Goal: Task Accomplishment & Management: Manage account settings

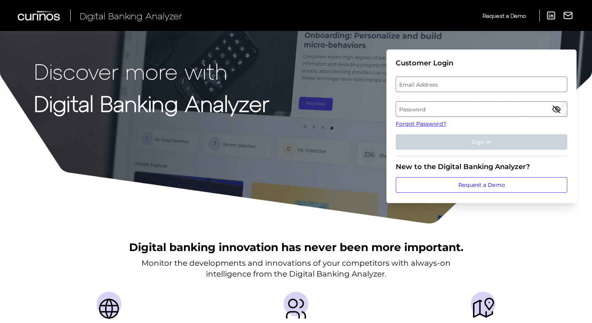
type input "[PERSON_NAME][EMAIL_ADDRESS][PERSON_NAME][DOMAIN_NAME]"
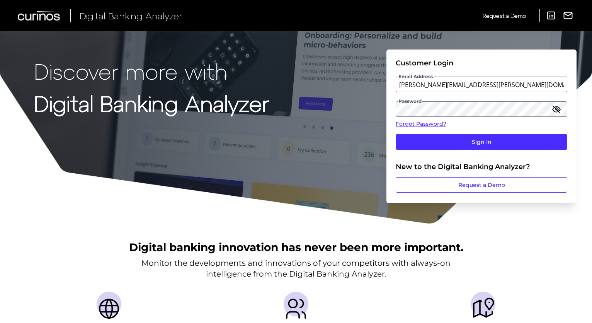
drag, startPoint x: 564, startPoint y: 258, endPoint x: 560, endPoint y: 247, distance: 11.8
click at [564, 258] on div "Digital banking innovation has never been more important. Monitor the developme…" at bounding box center [296, 329] width 592 height 210
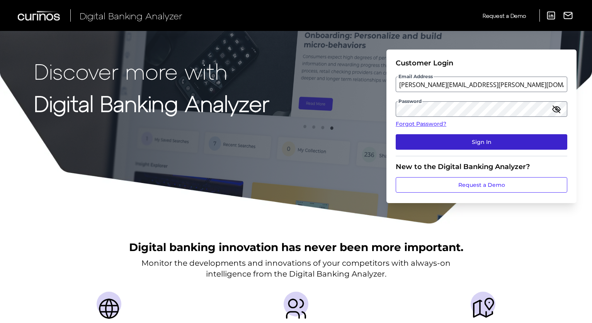
click at [469, 144] on button "Sign In" at bounding box center [481, 141] width 171 height 15
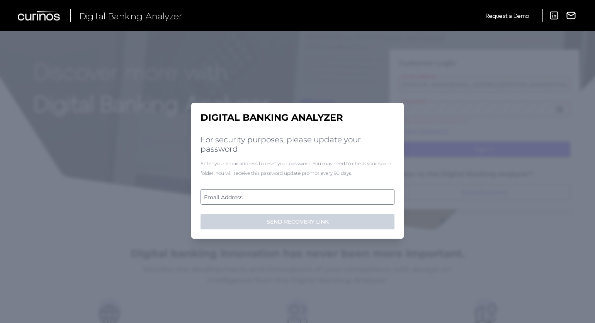
click at [228, 197] on label "Email Address" at bounding box center [297, 197] width 193 height 14
click at [228, 197] on input "email" at bounding box center [297, 196] width 194 height 15
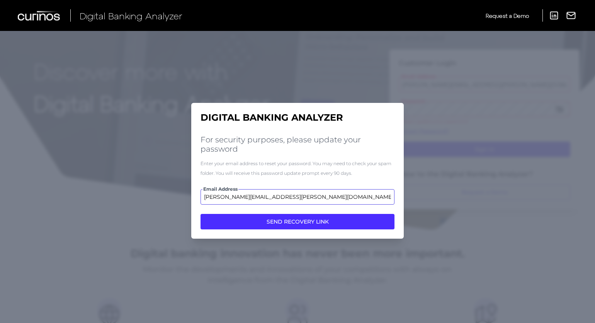
type input "[PERSON_NAME][EMAIL_ADDRESS][PERSON_NAME][DOMAIN_NAME]"
click at [200, 214] on button "SEND RECOVERY LINK" at bounding box center [297, 221] width 194 height 15
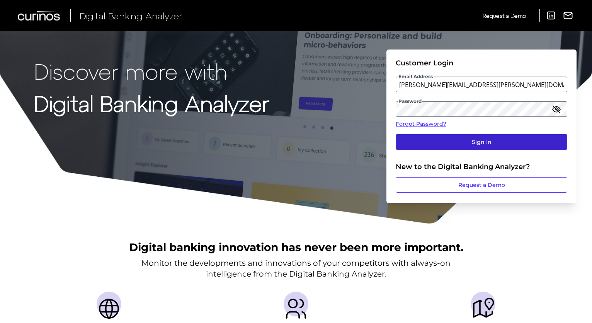
click at [473, 144] on button "Sign In" at bounding box center [481, 141] width 171 height 15
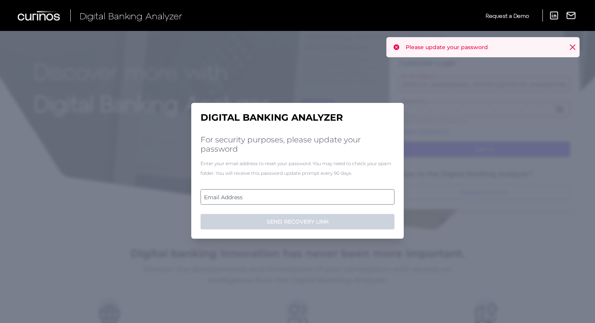
click at [574, 48] on icon at bounding box center [573, 47] width 8 height 8
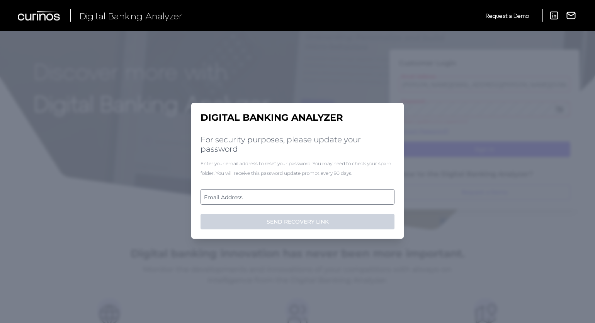
click at [269, 195] on label "Email Address" at bounding box center [297, 197] width 193 height 14
click at [269, 195] on input "email" at bounding box center [297, 196] width 194 height 15
click at [264, 197] on input "Email Address" at bounding box center [297, 196] width 194 height 15
type input "[PERSON_NAME][EMAIL_ADDRESS][PERSON_NAME][DOMAIN_NAME]"
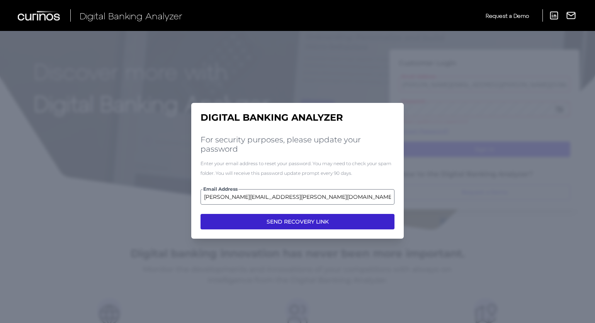
click at [275, 222] on button "SEND RECOVERY LINK" at bounding box center [297, 221] width 194 height 15
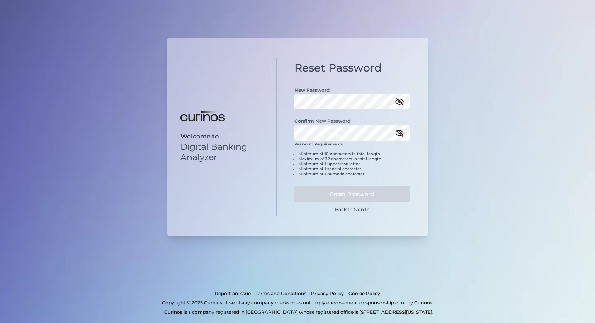
click at [401, 102] on icon "button" at bounding box center [400, 101] width 8 height 5
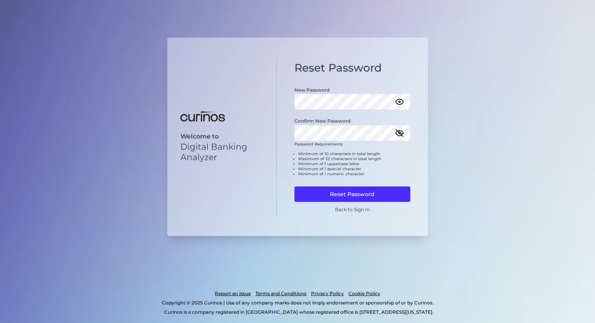
click at [399, 133] on icon "button" at bounding box center [399, 132] width 7 height 7
click at [354, 194] on button "Reset Password" at bounding box center [352, 193] width 116 height 15
click at [427, 169] on div "Reset Password New Password Confirm New Password Password Requirements Minimum …" at bounding box center [352, 137] width 151 height 158
click at [419, 153] on div "Reset Password New Password Confirm New Password Password Requirements Minimum …" at bounding box center [352, 137] width 151 height 158
click at [344, 193] on button "Reset Password" at bounding box center [352, 193] width 116 height 15
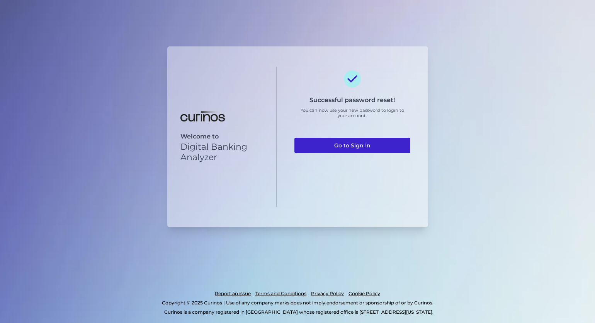
click at [344, 148] on link "Go to Sign In" at bounding box center [352, 145] width 116 height 15
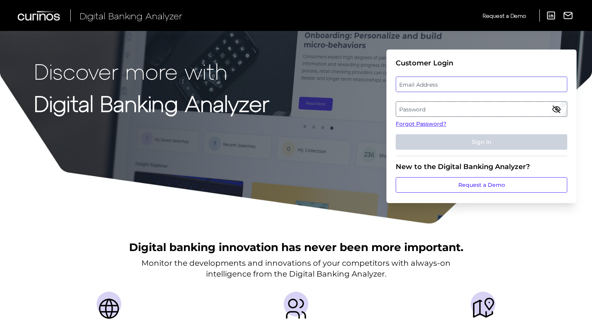
type input "[PERSON_NAME][EMAIL_ADDRESS][PERSON_NAME][DOMAIN_NAME]"
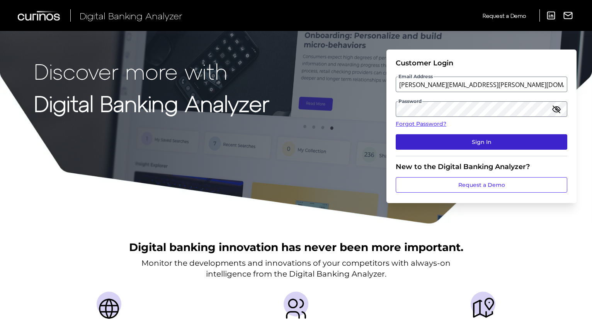
click at [467, 144] on button "Sign In" at bounding box center [481, 141] width 171 height 15
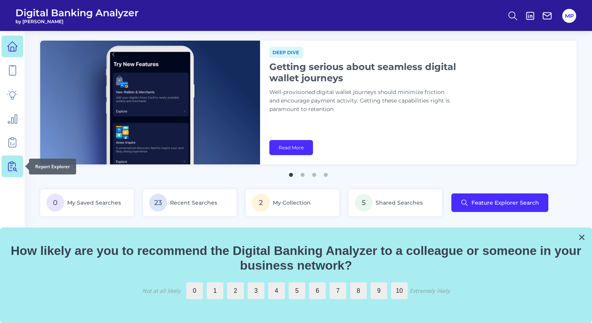
click at [18, 163] on link at bounding box center [13, 166] width 22 height 22
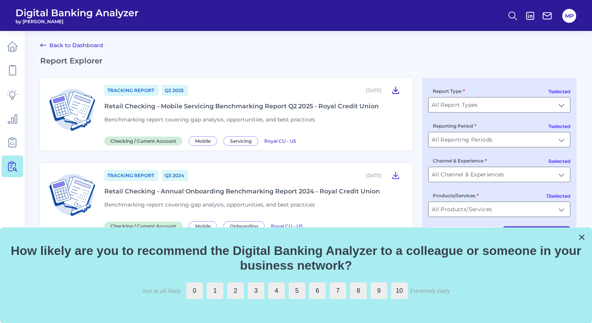
click at [396, 91] on icon at bounding box center [395, 90] width 6 height 7
